Goal: Task Accomplishment & Management: Use online tool/utility

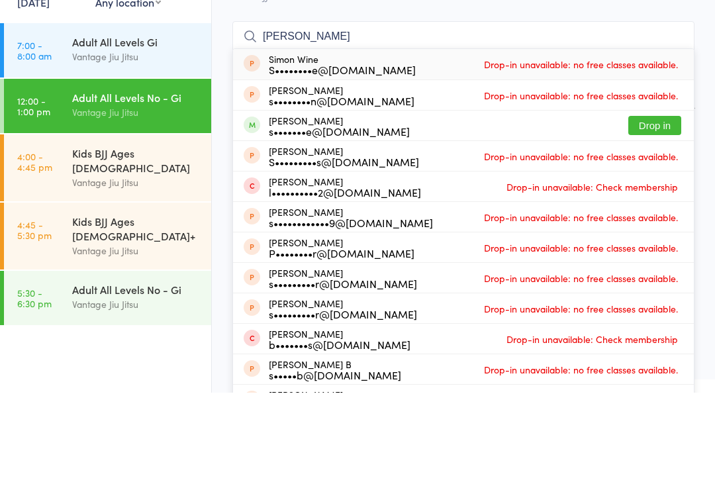
type input "[PERSON_NAME]"
click at [652, 213] on button "Drop in" at bounding box center [654, 222] width 53 height 19
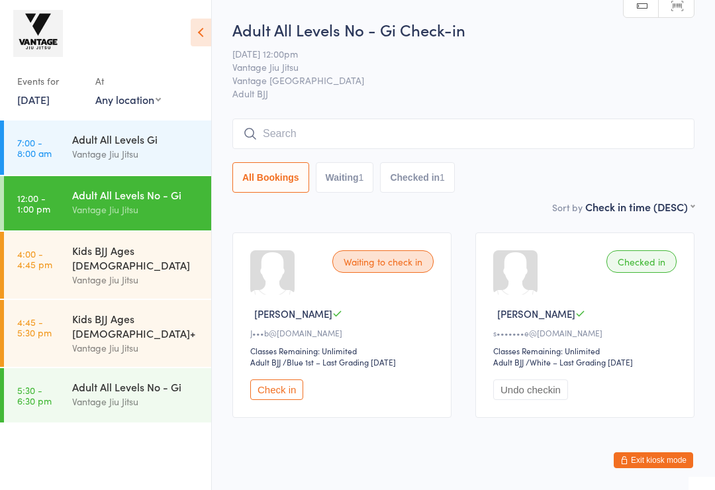
click at [481, 91] on span "Adult BJJ" at bounding box center [463, 93] width 462 height 13
click at [344, 137] on input "search" at bounding box center [463, 134] width 462 height 30
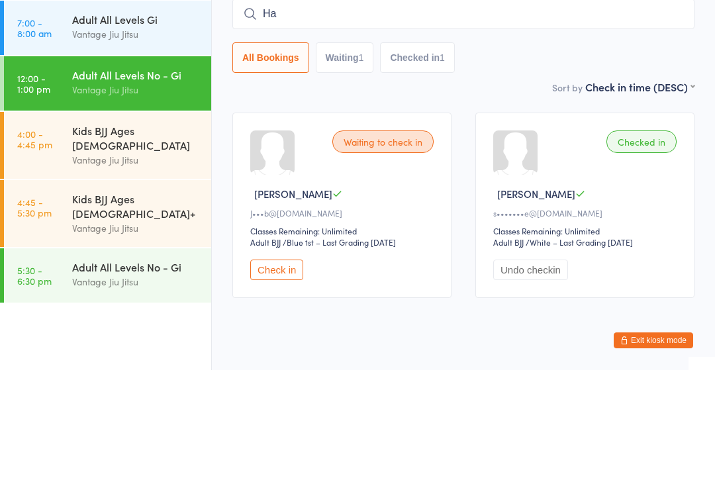
type input "H"
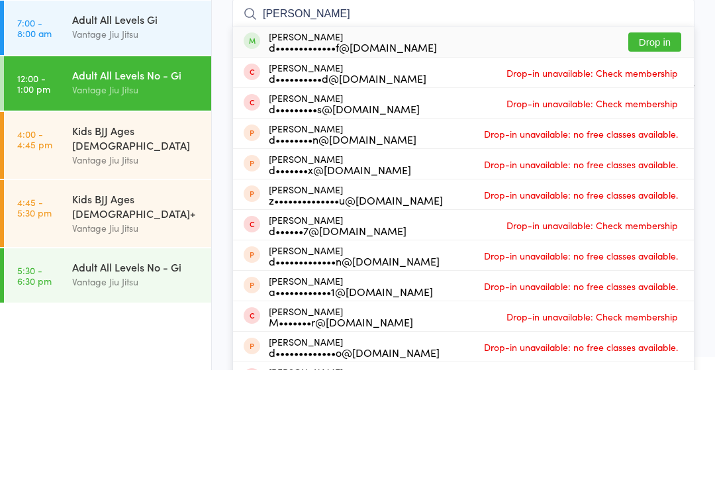
type input "[PERSON_NAME]"
click at [654, 152] on button "Drop in" at bounding box center [654, 161] width 53 height 19
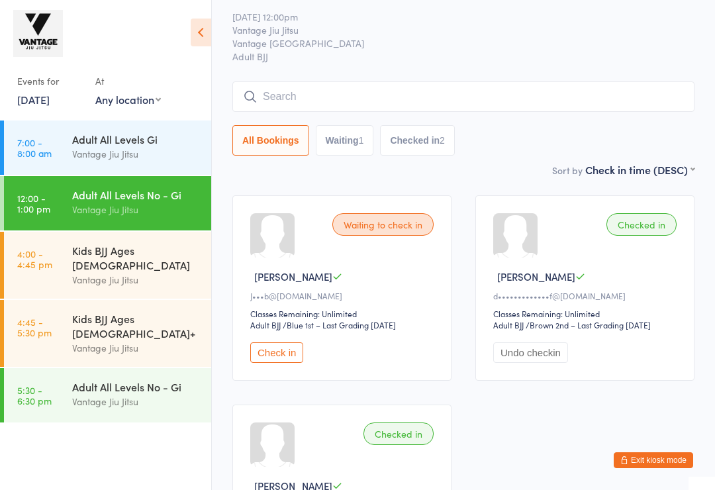
click at [395, 92] on input "search" at bounding box center [463, 96] width 462 height 30
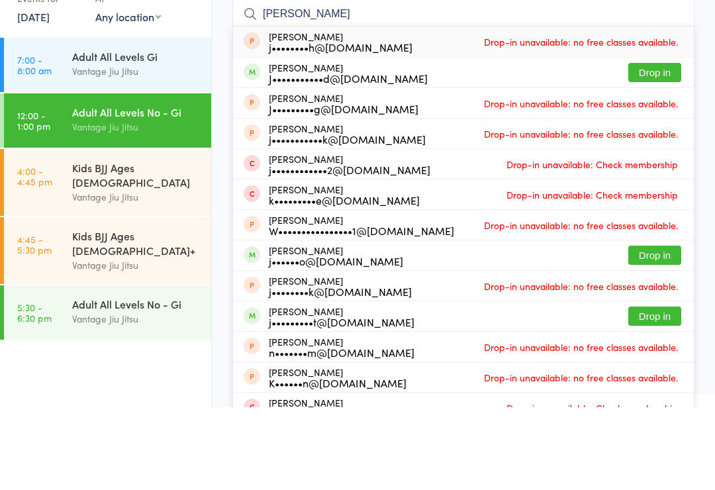
type input "[PERSON_NAME]"
click at [660, 146] on button "Drop in" at bounding box center [654, 155] width 53 height 19
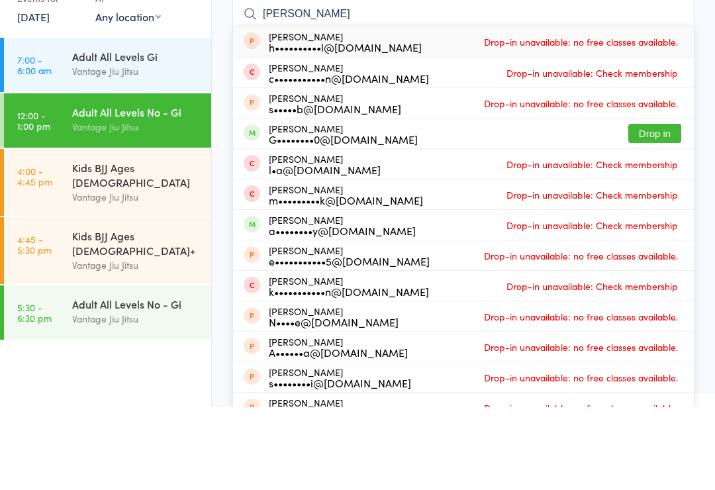
type input "[PERSON_NAME]"
click at [658, 207] on button "Drop in" at bounding box center [654, 216] width 53 height 19
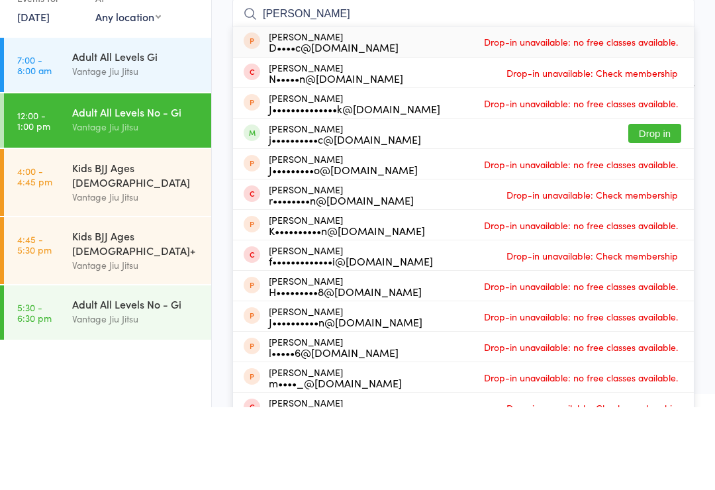
type input "[PERSON_NAME]"
click at [661, 207] on button "Drop in" at bounding box center [654, 216] width 53 height 19
